Goal: Find specific page/section: Find specific page/section

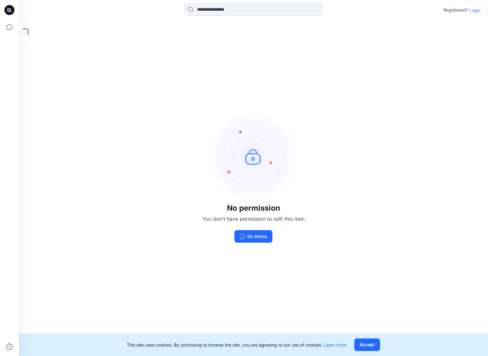
click at [475, 8] on p "Login" at bounding box center [475, 10] width 11 height 7
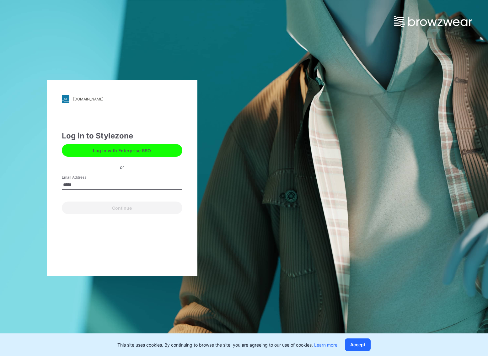
type input "**********"
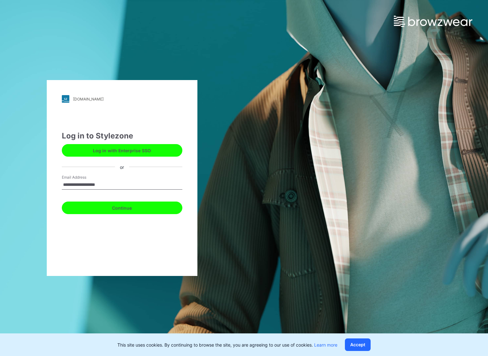
click at [137, 204] on button "Continue" at bounding box center [122, 208] width 121 height 13
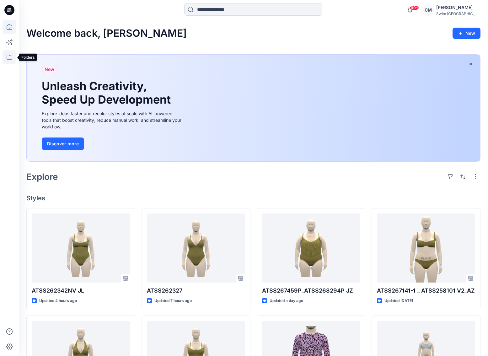
click at [9, 58] on icon at bounding box center [10, 57] width 14 height 14
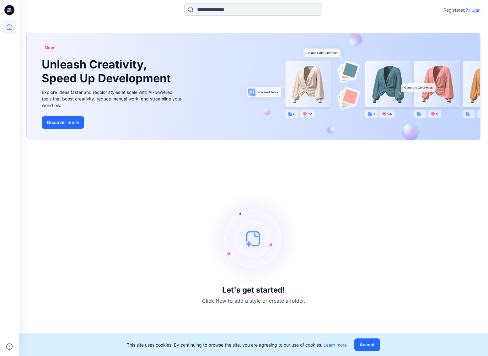
click at [476, 10] on p "Login" at bounding box center [475, 10] width 11 height 7
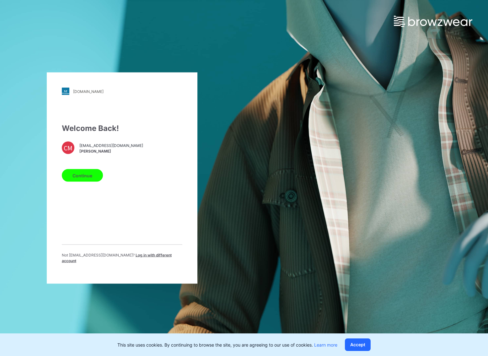
click at [99, 178] on button "Continue" at bounding box center [82, 175] width 41 height 13
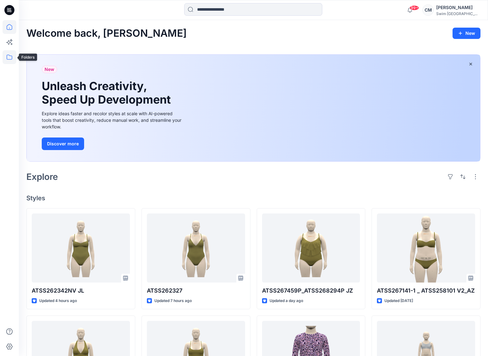
click at [9, 63] on icon at bounding box center [10, 57] width 14 height 14
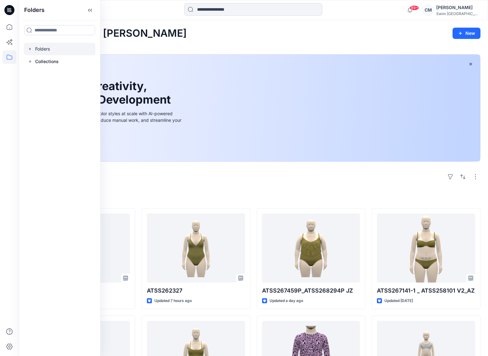
drag, startPoint x: 67, startPoint y: 59, endPoint x: 62, endPoint y: 46, distance: 13.3
click at [62, 46] on div "Folders Collections" at bounding box center [60, 55] width 72 height 25
click at [62, 46] on div at bounding box center [60, 49] width 72 height 13
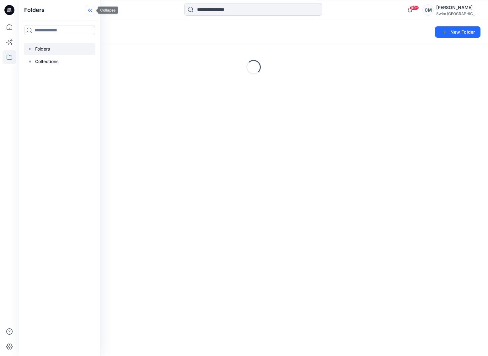
click at [89, 10] on icon at bounding box center [89, 10] width 2 height 3
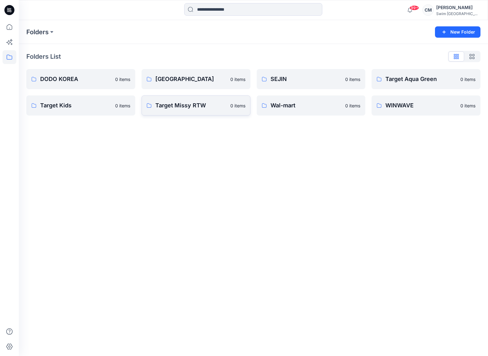
click at [200, 97] on link "Target Missy RTW 0 items" at bounding box center [196, 105] width 109 height 20
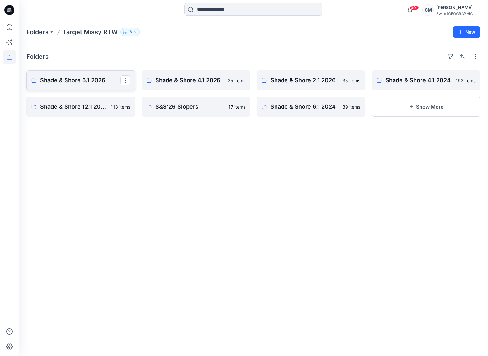
click at [94, 81] on p "Shade & Shore 6.1 2026" at bounding box center [80, 80] width 80 height 9
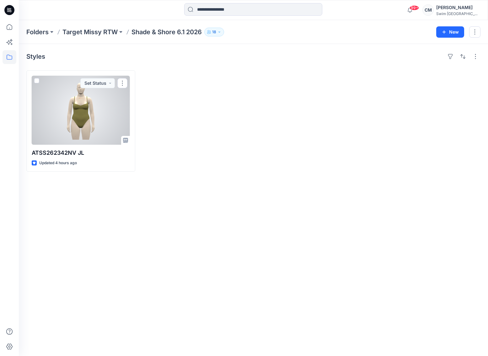
click at [87, 123] on div at bounding box center [81, 110] width 98 height 69
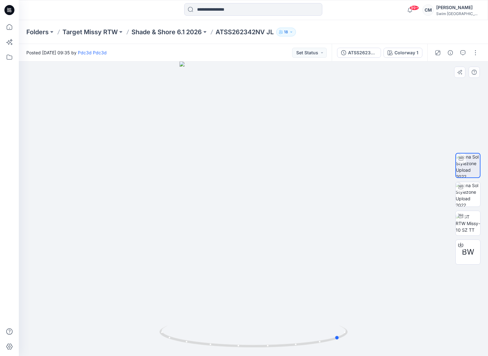
drag, startPoint x: 275, startPoint y: 243, endPoint x: 362, endPoint y: 191, distance: 101.0
click at [362, 191] on div at bounding box center [254, 209] width 470 height 295
drag, startPoint x: 242, startPoint y: 215, endPoint x: 219, endPoint y: 211, distance: 23.7
click at [219, 211] on div at bounding box center [254, 209] width 470 height 295
drag, startPoint x: 294, startPoint y: 227, endPoint x: 258, endPoint y: 228, distance: 36.1
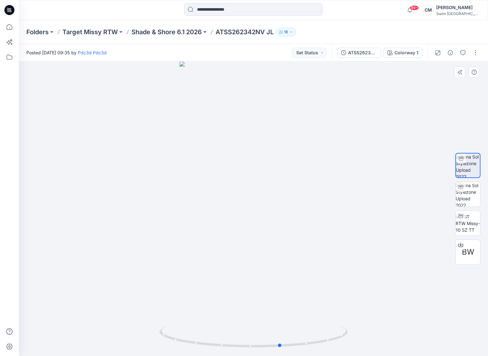
click at [258, 228] on div at bounding box center [254, 209] width 470 height 295
drag, startPoint x: 253, startPoint y: 199, endPoint x: 226, endPoint y: 199, distance: 27.3
click at [227, 200] on div at bounding box center [254, 209] width 470 height 295
click at [185, 32] on p "Shade & Shore 6.1 2026" at bounding box center [167, 32] width 70 height 9
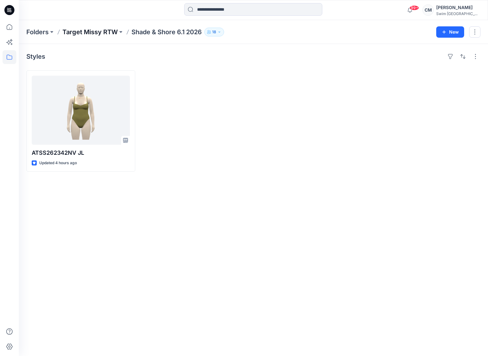
click at [113, 28] on p "Target Missy RTW" at bounding box center [90, 32] width 55 height 9
